Goal: Information Seeking & Learning: Understand process/instructions

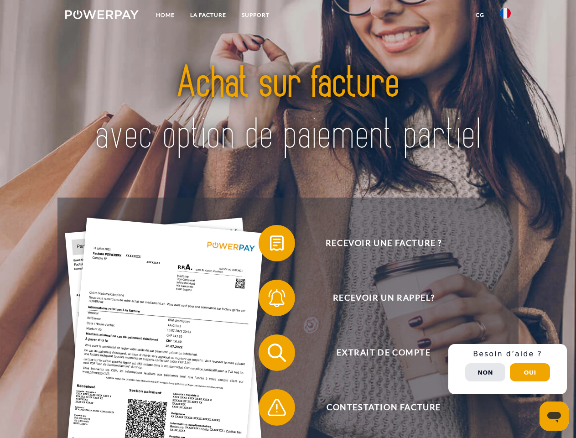
click at [102, 16] on img at bounding box center [101, 14] width 73 height 9
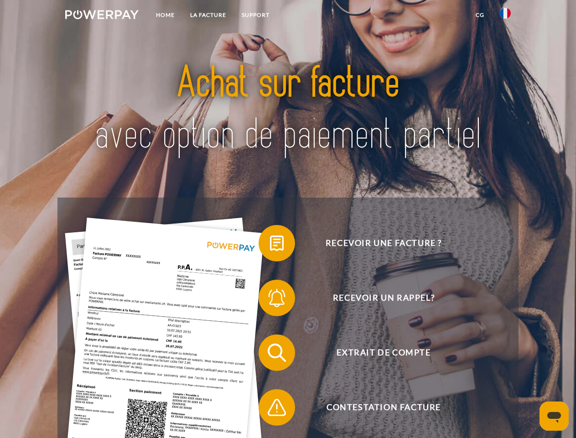
click at [505, 16] on img at bounding box center [505, 13] width 11 height 11
click at [480, 15] on link "CG" at bounding box center [480, 15] width 24 height 16
click at [270, 245] on span at bounding box center [263, 243] width 46 height 46
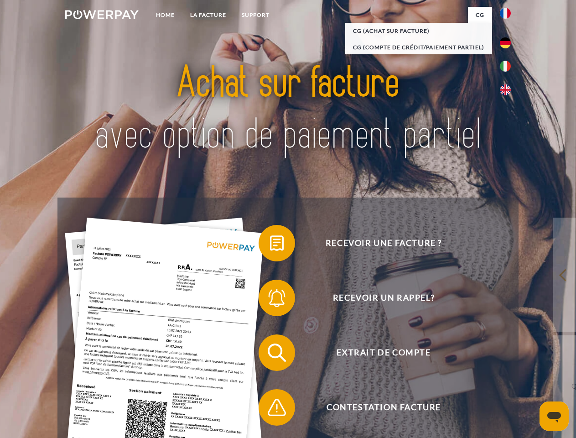
click at [270, 300] on div "Recevoir une facture ? Recevoir un rappel? Extrait de compte retour" at bounding box center [287, 380] width 461 height 365
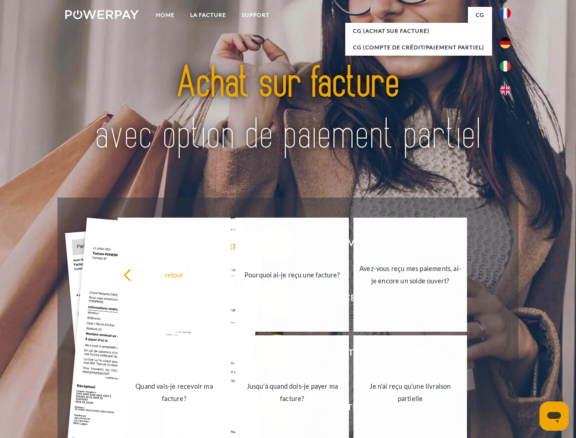
click at [270, 354] on link "Jusqu'à quand dois-je payer ma facture?" at bounding box center [292, 392] width 114 height 114
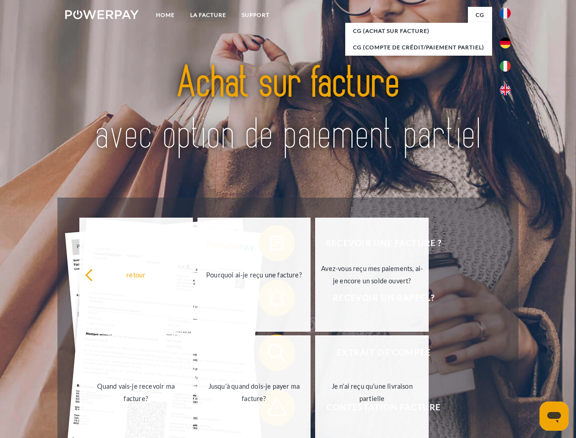
click at [270, 409] on span at bounding box center [263, 408] width 46 height 46
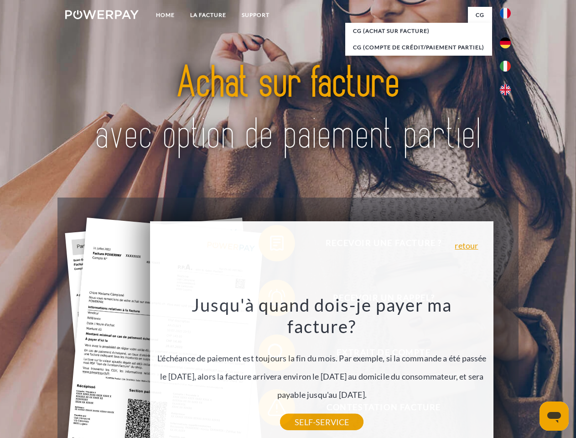
click at [508, 369] on div "Recevoir une facture ? Recevoir un rappel? Extrait de compte retour" at bounding box center [287, 380] width 461 height 365
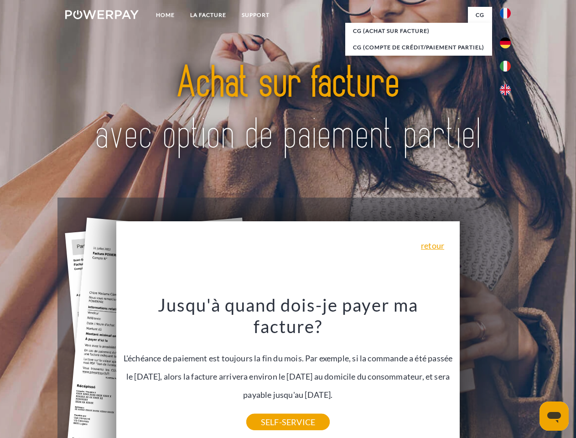
click at [485, 371] on span "Extrait de compte" at bounding box center [384, 352] width 224 height 36
click at [530, 372] on header "Home LA FACTURE Support" at bounding box center [288, 315] width 576 height 630
